Goal: Navigation & Orientation: Find specific page/section

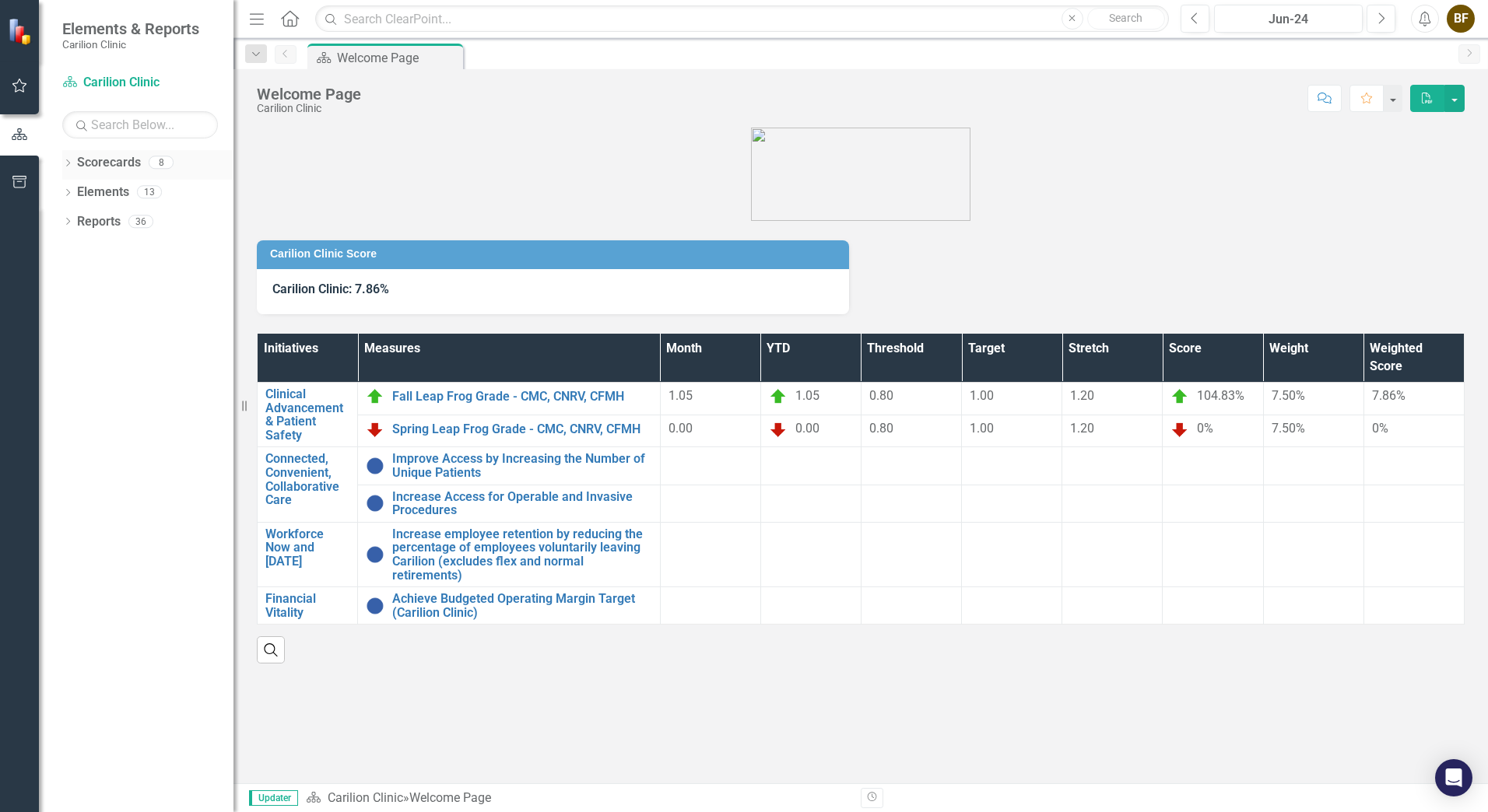
click at [65, 164] on icon "Dropdown" at bounding box center [68, 165] width 11 height 9
click at [127, 259] on link "[MEDICAL_DATA]" at bounding box center [160, 252] width 148 height 18
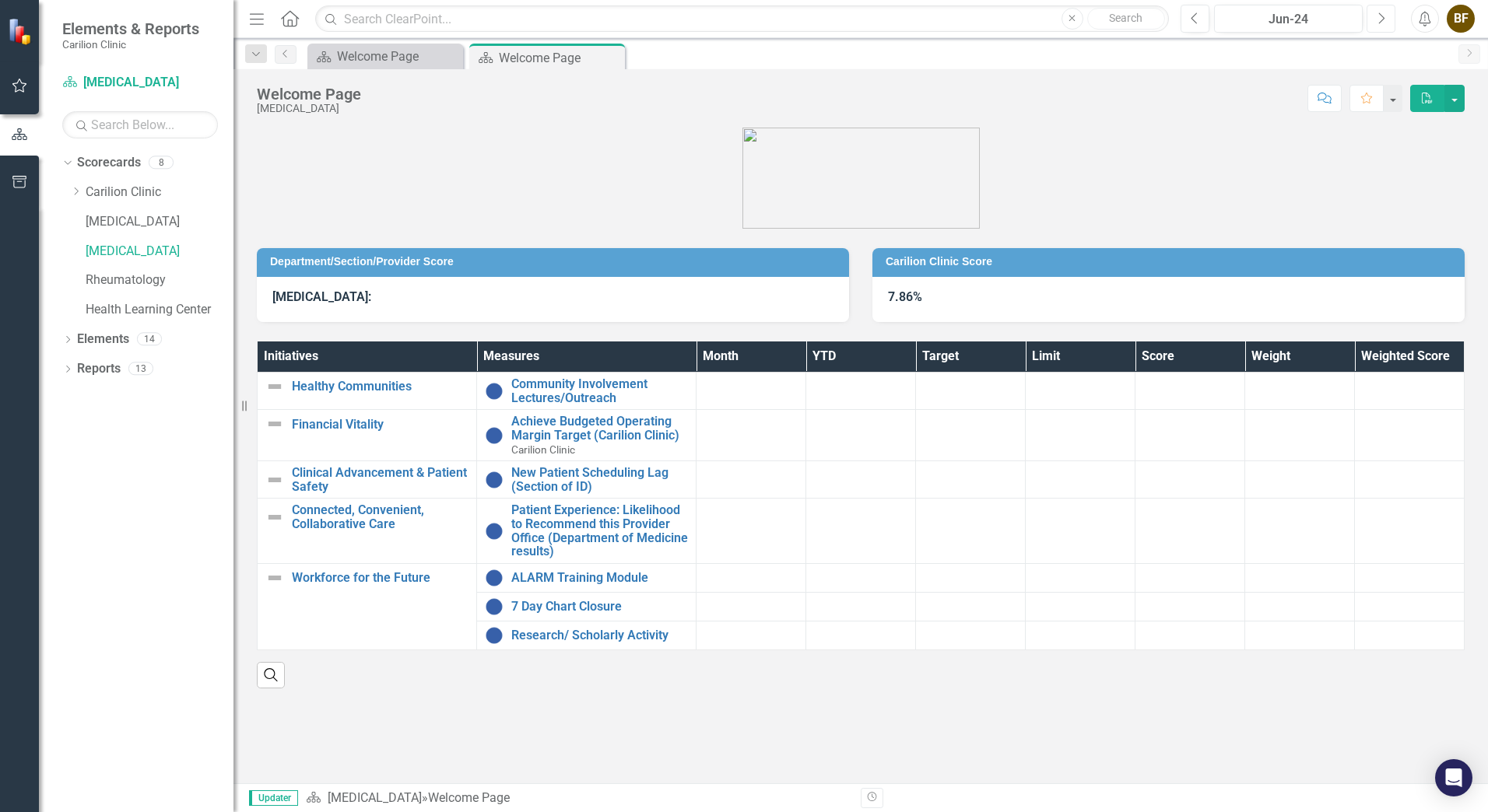
click at [1384, 15] on icon "Next" at bounding box center [1381, 19] width 9 height 14
click at [1383, 15] on icon "Next" at bounding box center [1381, 19] width 9 height 14
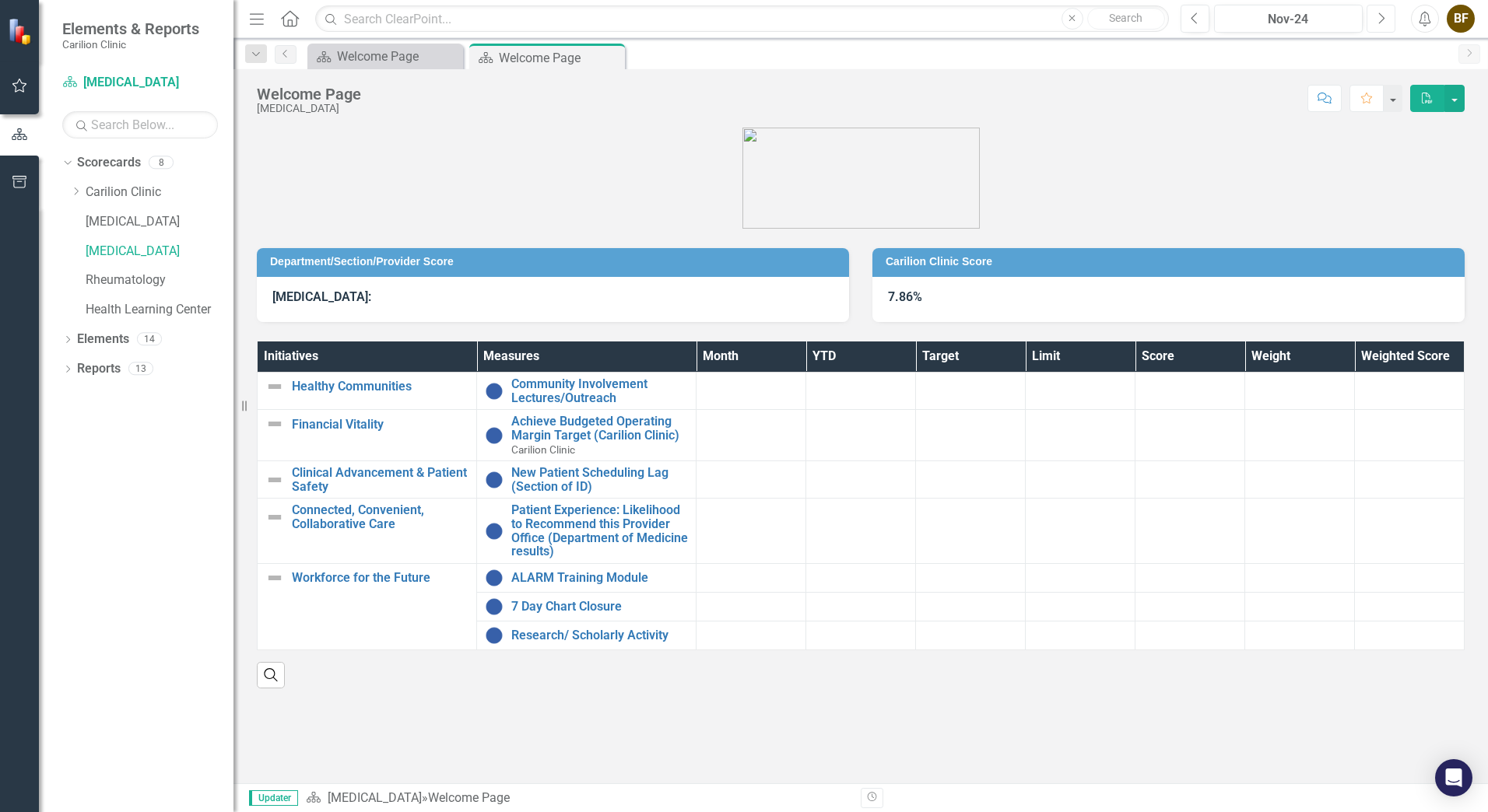
click at [1382, 15] on icon "button" at bounding box center [1382, 18] width 6 height 11
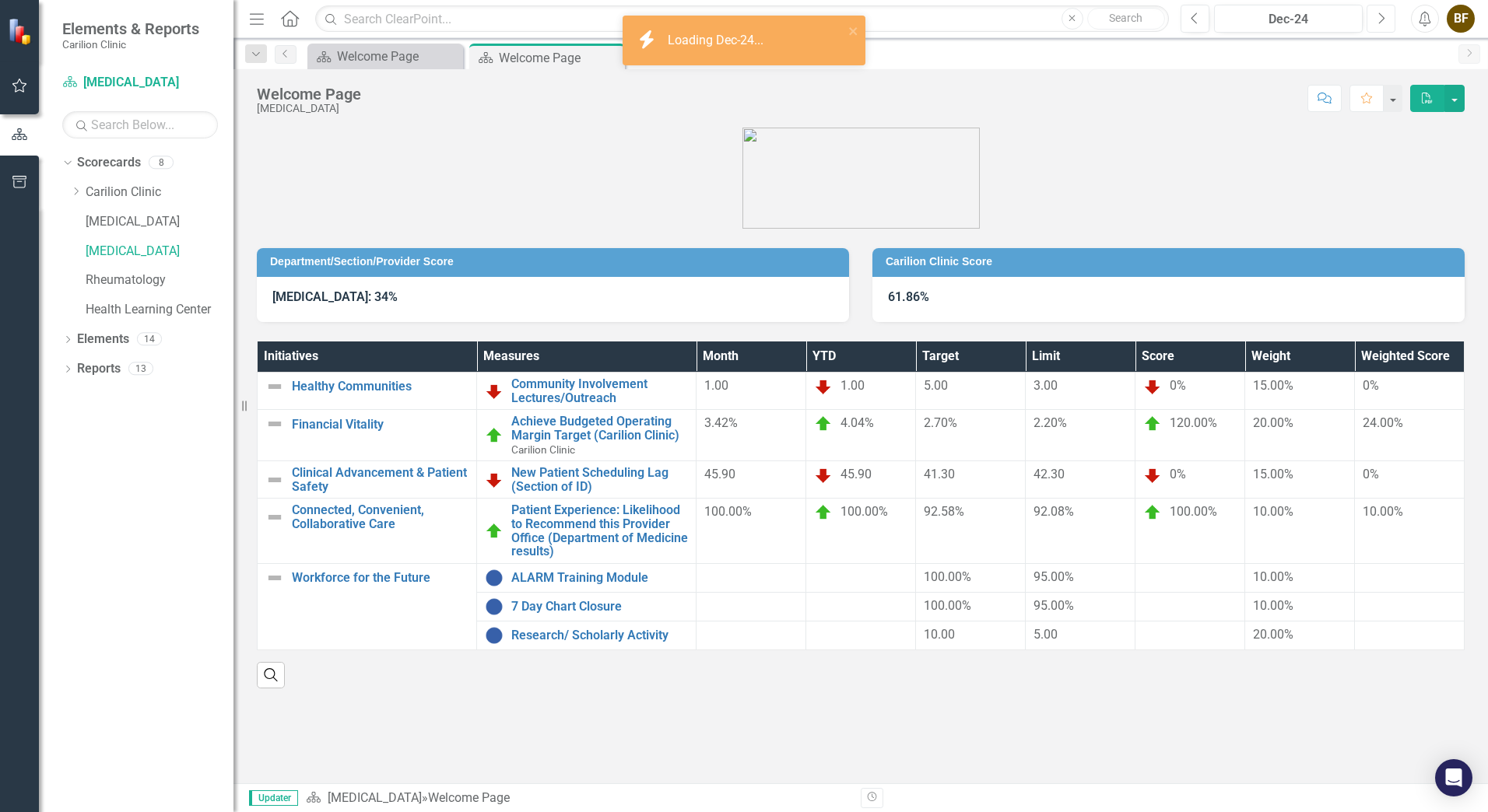
click at [1378, 18] on icon "Next" at bounding box center [1381, 19] width 9 height 14
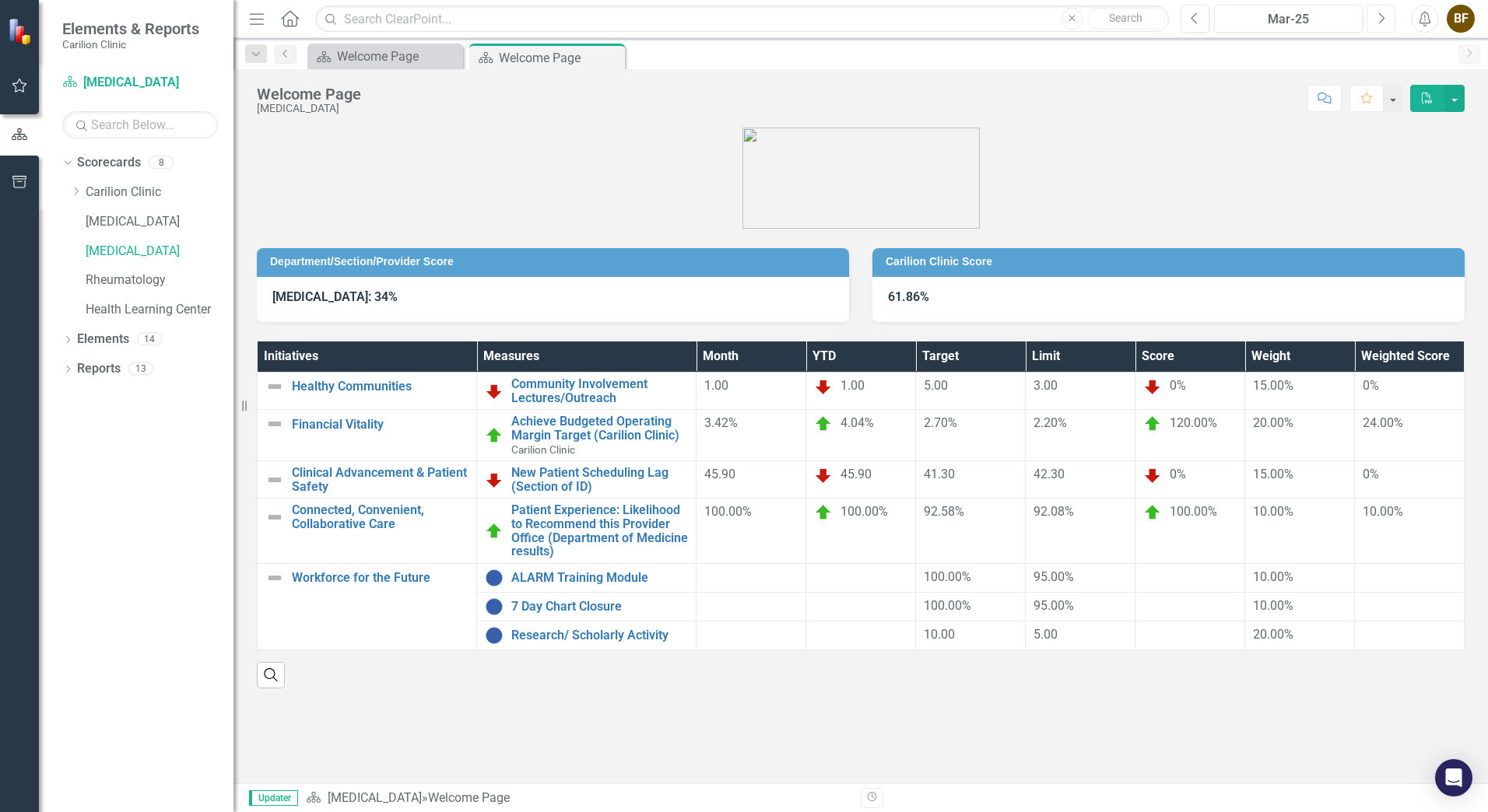
click at [1378, 18] on icon "Next" at bounding box center [1381, 19] width 9 height 14
click at [1377, 18] on icon "Next" at bounding box center [1381, 19] width 9 height 14
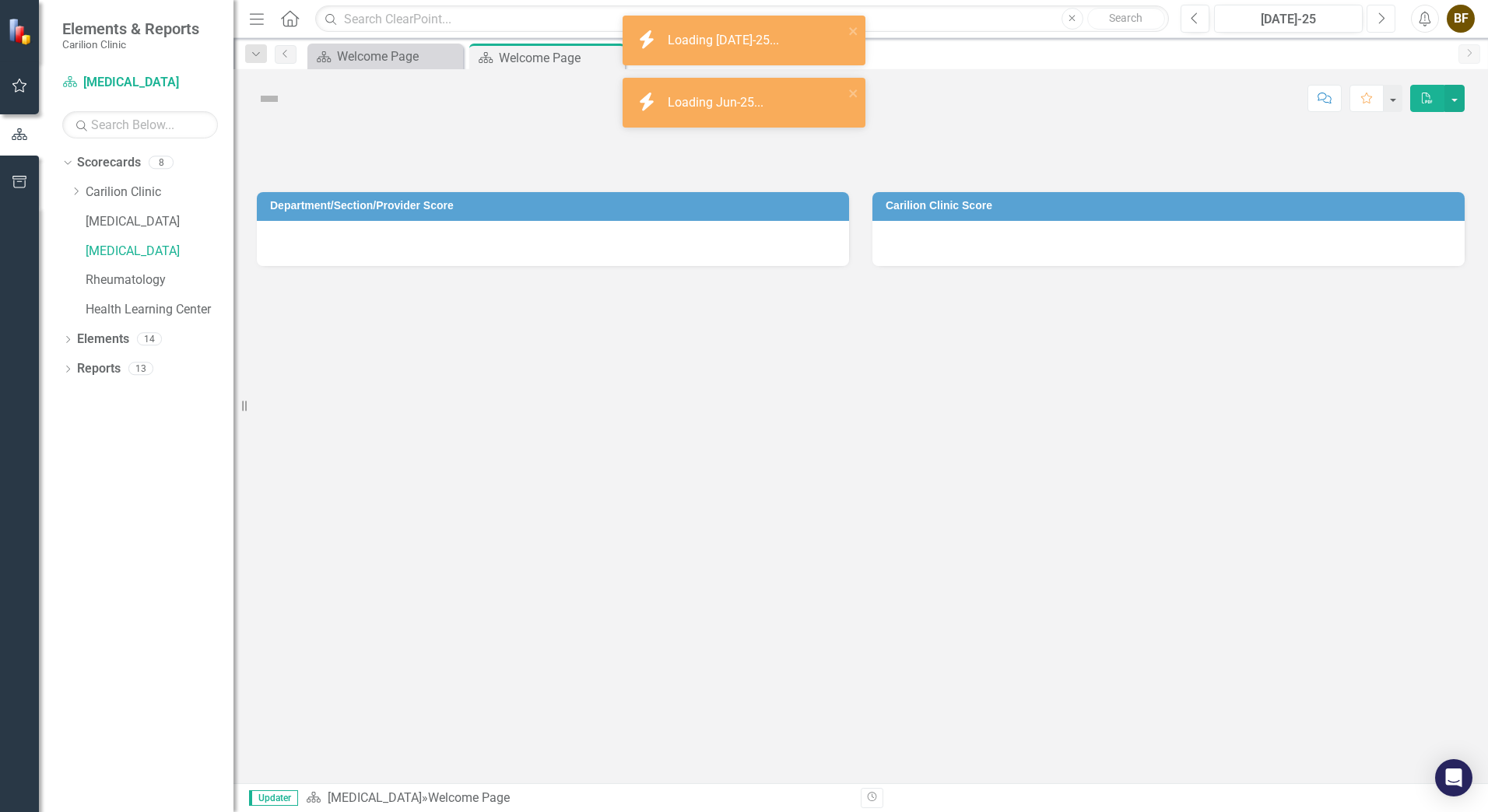
click at [1377, 18] on icon "Next" at bounding box center [1381, 19] width 9 height 14
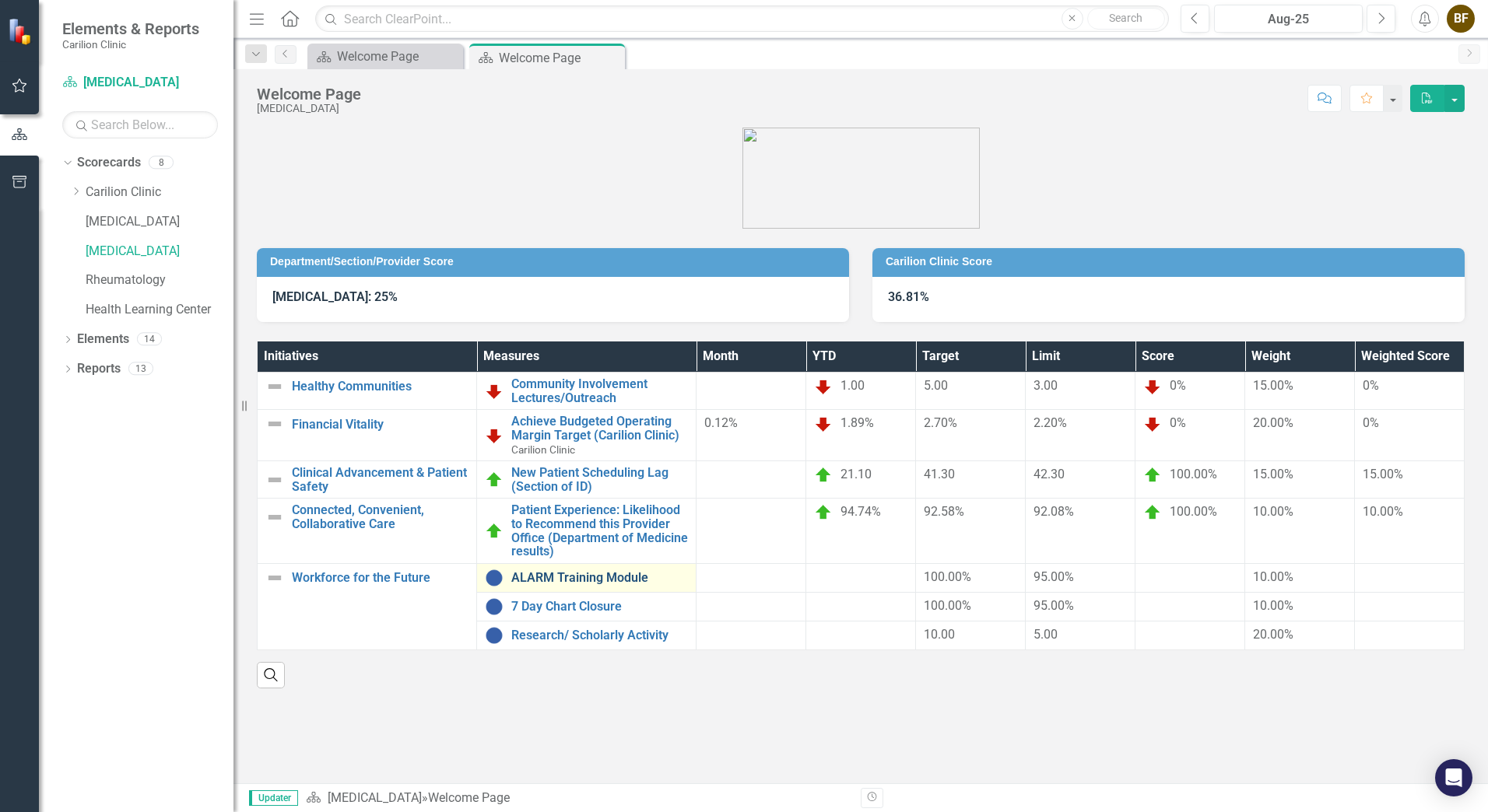
click at [570, 572] on link "ALARM Training Module" at bounding box center [600, 578] width 177 height 14
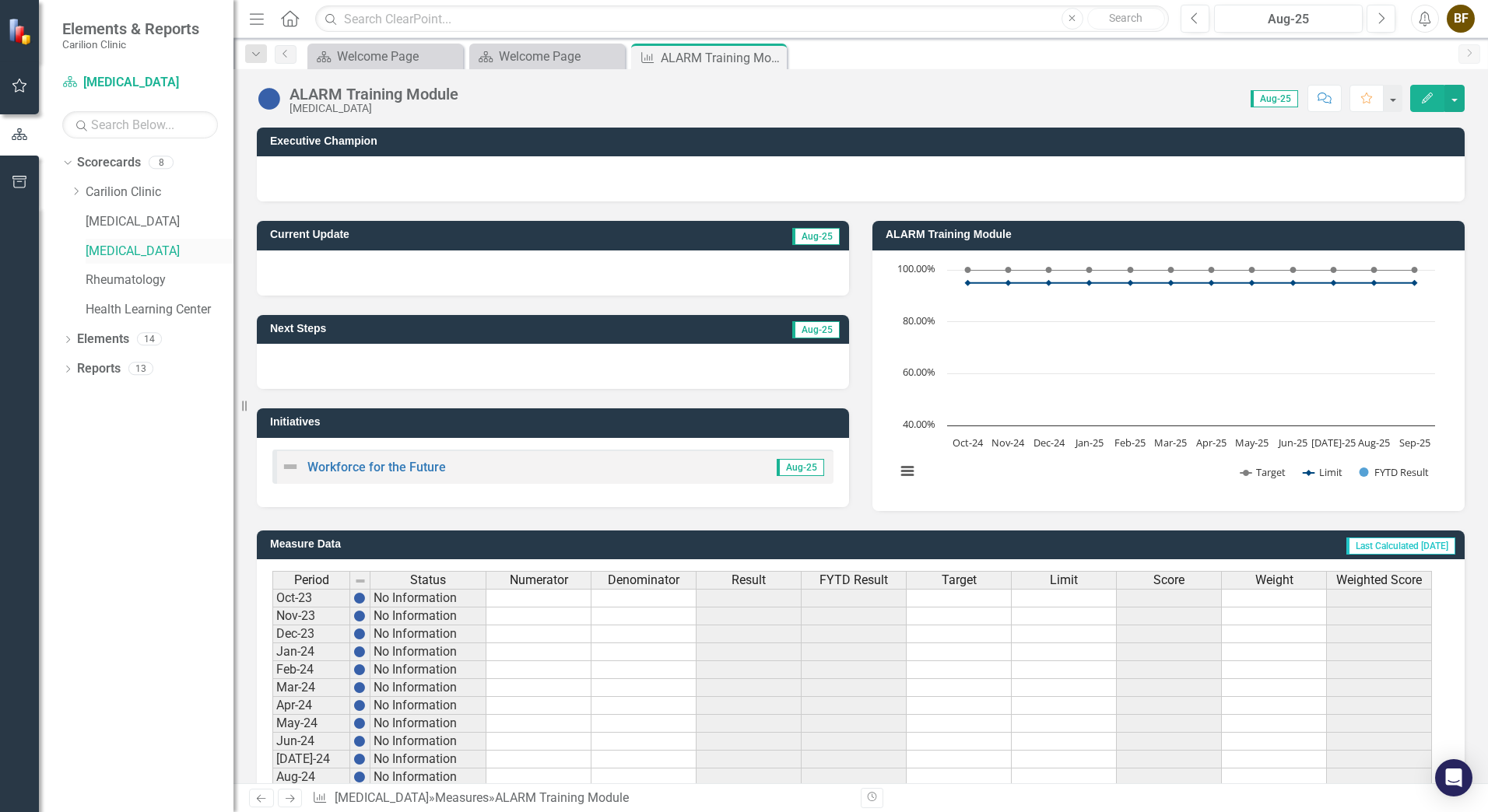
click at [138, 251] on link "[MEDICAL_DATA]" at bounding box center [160, 252] width 148 height 18
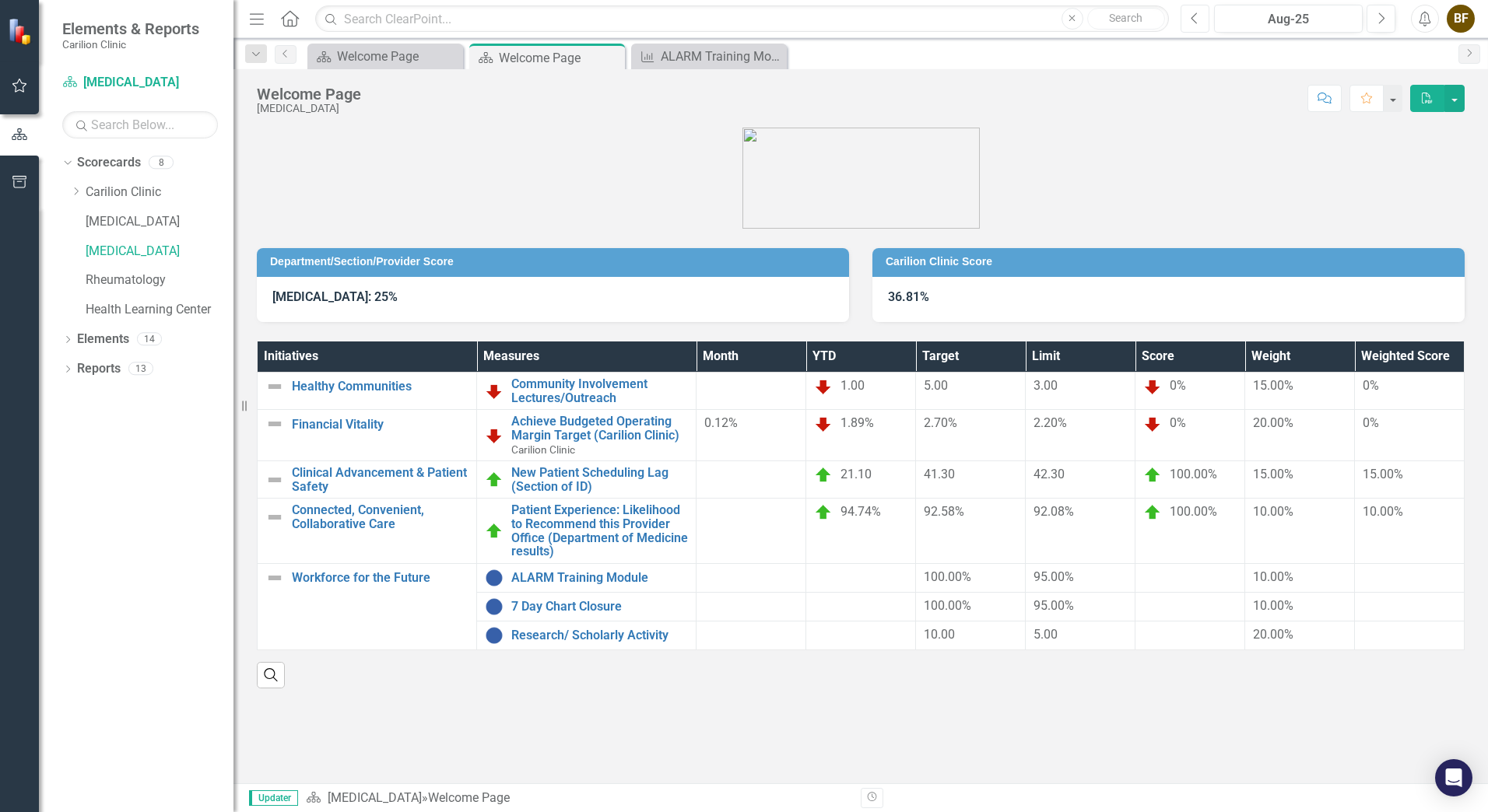
click at [1196, 20] on icon "Previous" at bounding box center [1195, 19] width 9 height 14
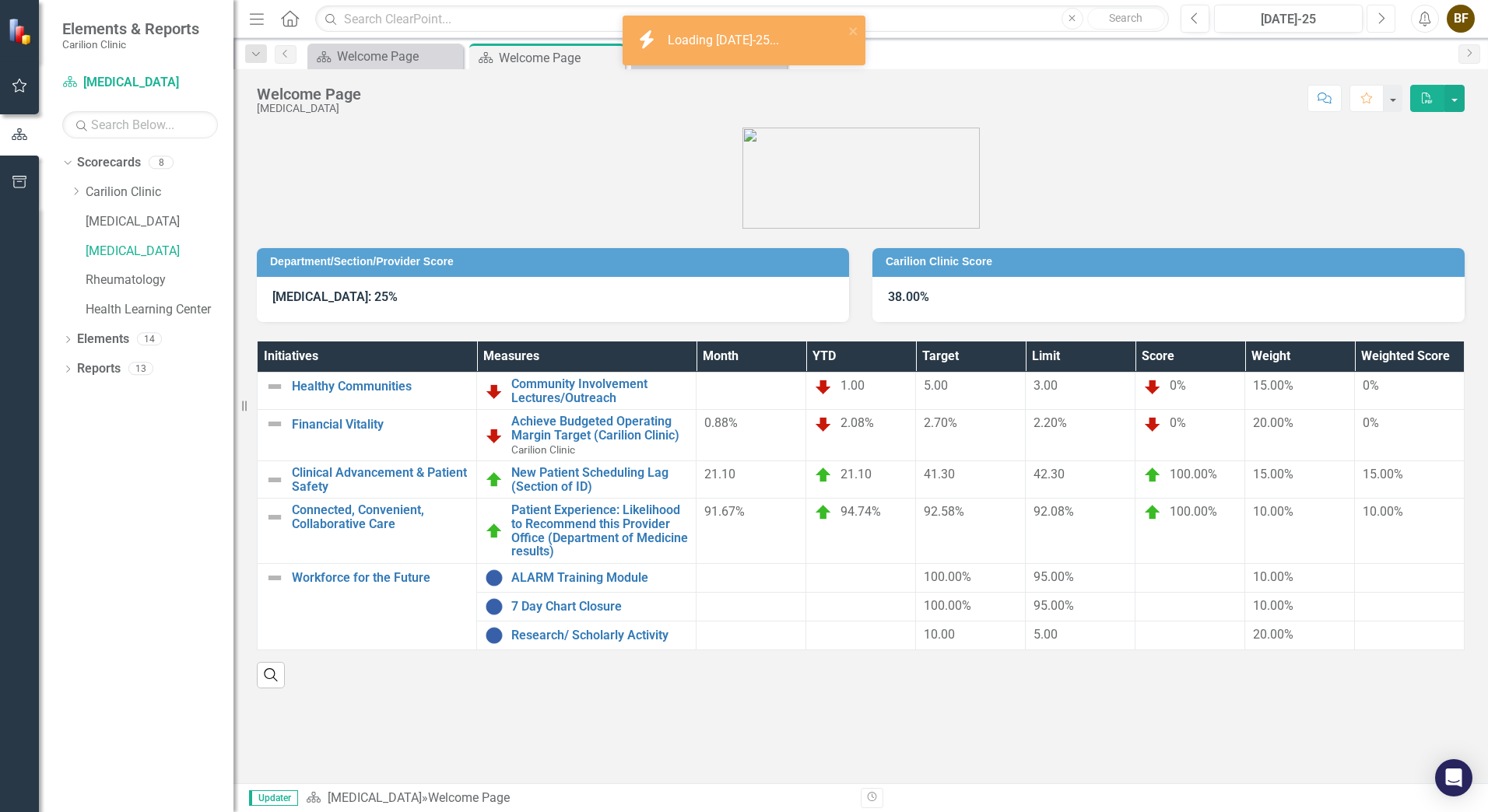
click at [1378, 12] on icon "Next" at bounding box center [1381, 19] width 9 height 14
